Goal: Information Seeking & Learning: Learn about a topic

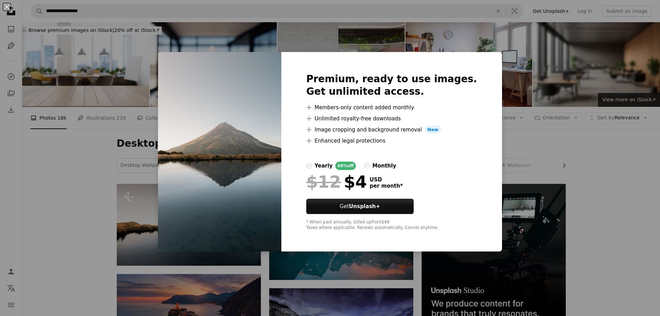
scroll to position [35, 0]
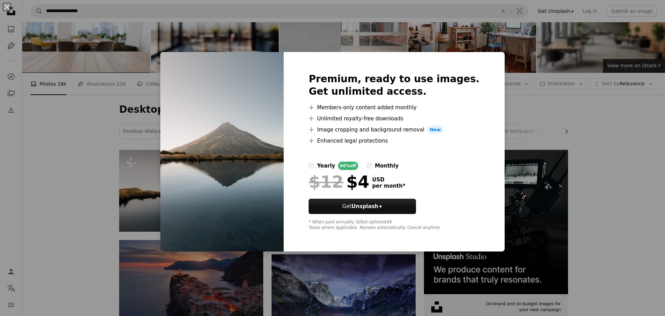
click at [81, 183] on div "An X shape Premium, ready to use images. Get unlimited access. A plus sign Memb…" at bounding box center [332, 158] width 665 height 316
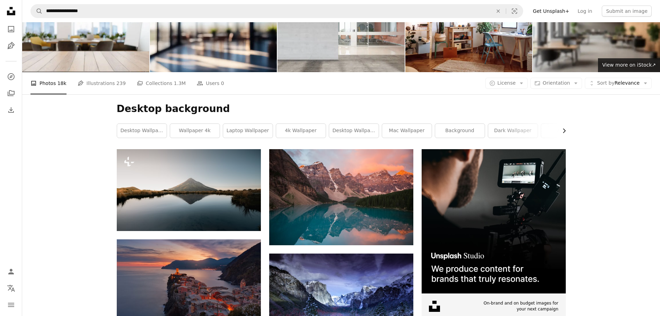
click at [562, 131] on icon "Chevron right" at bounding box center [564, 130] width 7 height 7
click at [562, 131] on link "2k wallpaper" at bounding box center [541, 131] width 50 height 14
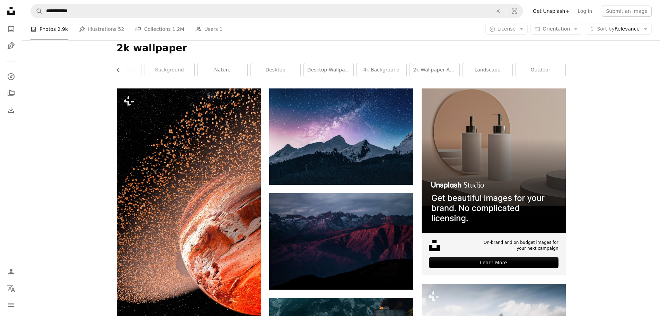
scroll to position [69, 0]
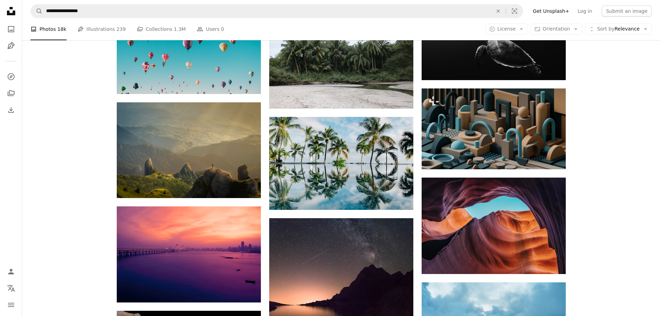
scroll to position [485, 0]
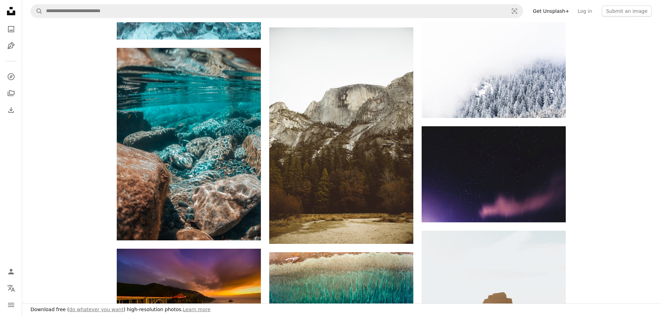
scroll to position [139, 0]
